Goal: Task Accomplishment & Management: Use online tool/utility

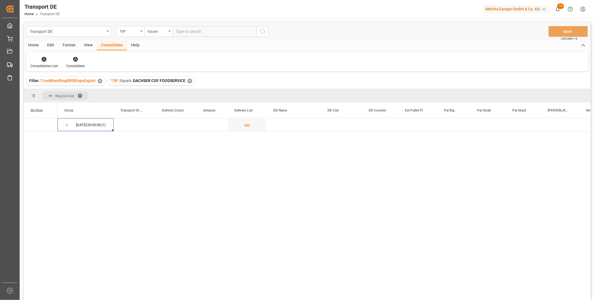
click at [44, 63] on div "Consolidation List" at bounding box center [44, 65] width 28 height 5
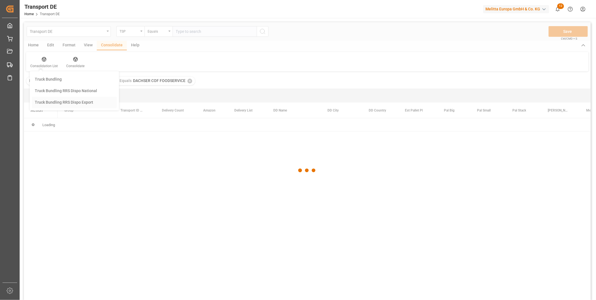
click at [63, 102] on div "Transport DE TSP Equals Save Ctrl/CMD + S Home Edit Format View Consolidate Hel…" at bounding box center [307, 168] width 567 height 293
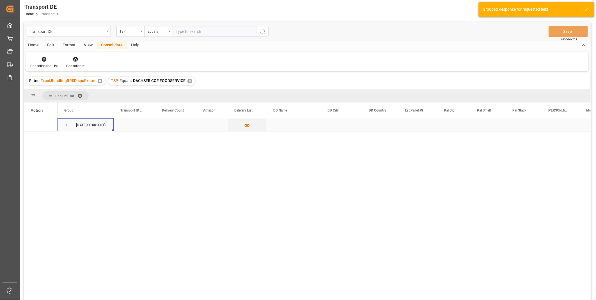
click at [69, 127] on span "[DATE] 00:00:00 (1)" at bounding box center [85, 124] width 43 height 12
click at [62, 122] on div "[DATE] 00:00:00 (1)" at bounding box center [86, 124] width 56 height 13
click at [68, 125] on span "Press SPACE to select this row." at bounding box center [66, 124] width 5 height 5
click at [34, 141] on div "Press SPACE to select this row." at bounding box center [33, 137] width 5 height 13
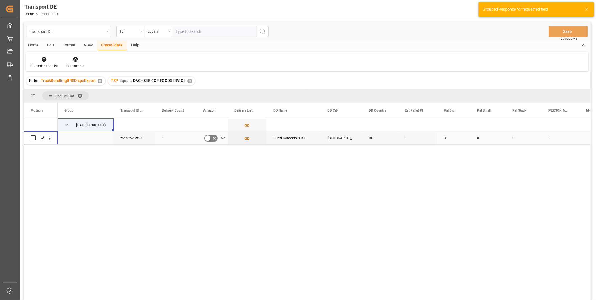
click at [33, 138] on input "Press Space to toggle row selection (unchecked)" at bounding box center [33, 137] width 5 height 5
checkbox input "true"
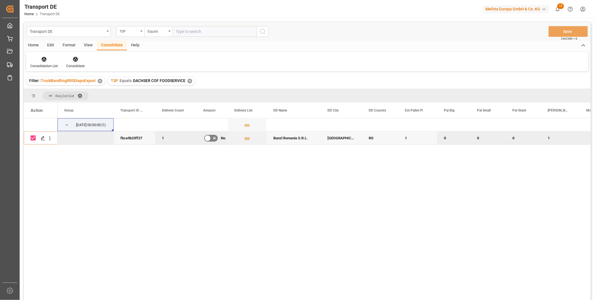
click at [70, 57] on div at bounding box center [75, 59] width 18 height 6
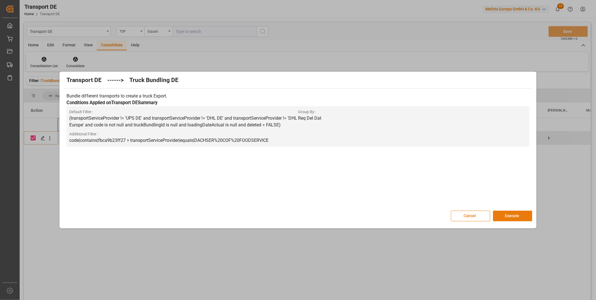
click at [505, 213] on button "Execute" at bounding box center [512, 216] width 39 height 11
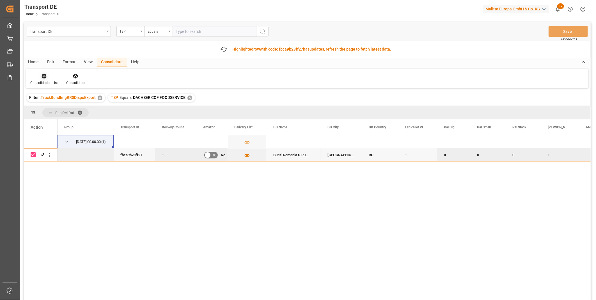
click at [48, 76] on div at bounding box center [44, 76] width 28 height 6
click at [85, 115] on div "Transport DE TSP Equals Save Ctrl/CMD + S Fetch latest updates Highlighted row …" at bounding box center [307, 176] width 567 height 309
